Goal: Task Accomplishment & Management: Complete application form

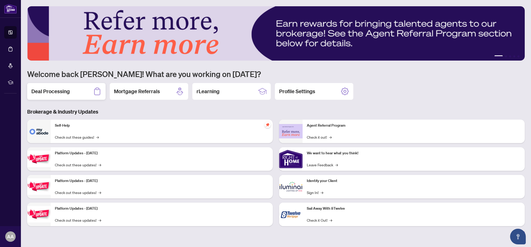
click at [79, 92] on div "Deal Processing" at bounding box center [66, 91] width 78 height 17
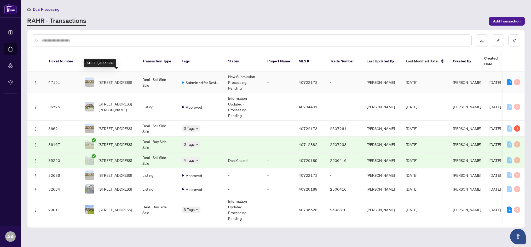
click at [120, 81] on span "[STREET_ADDRESS]" at bounding box center [115, 83] width 33 height 6
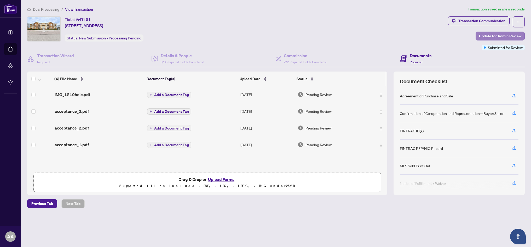
click at [500, 35] on span "Update for Admin Review" at bounding box center [500, 36] width 42 height 8
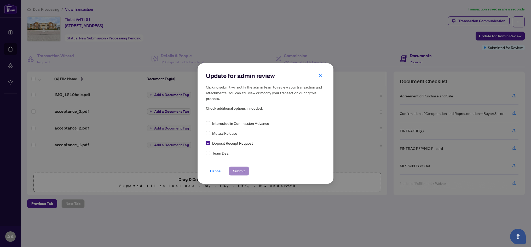
click at [241, 172] on span "Submit" at bounding box center [239, 171] width 12 height 8
